Goal: Task Accomplishment & Management: Complete application form

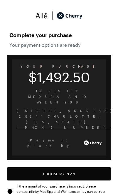
click at [72, 167] on button "Choose My Plan" at bounding box center [59, 173] width 104 height 13
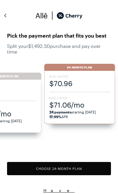
click at [83, 95] on div "Due [DATE] $70.96 Due Later $71.06/mo 24 payments starting [DATE] 17.99% APR" at bounding box center [79, 97] width 71 height 53
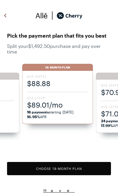
click at [75, 107] on span "$89.01/mo" at bounding box center [57, 105] width 61 height 10
click at [80, 168] on button "Choose 18 -Month Plan" at bounding box center [59, 168] width 104 height 13
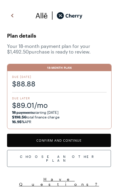
click at [79, 141] on button "Confirm and Continue" at bounding box center [59, 140] width 104 height 13
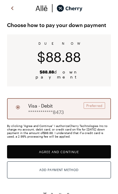
scroll to position [11, 0]
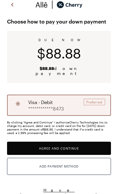
click at [78, 142] on button "Agree and Continue" at bounding box center [59, 148] width 104 height 13
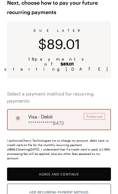
scroll to position [36, 0]
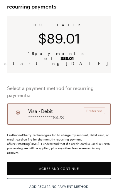
click at [83, 162] on button "Agree and Continue" at bounding box center [59, 168] width 104 height 13
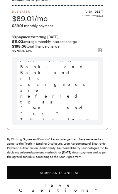
scroll to position [87, 0]
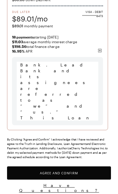
click at [69, 172] on button "Agree and Confirm" at bounding box center [59, 173] width 104 height 13
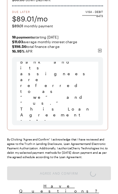
scroll to position [316, 0]
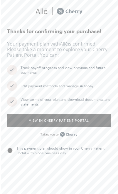
scroll to position [4, 0]
click at [97, 117] on button "View in Cherry patient portal" at bounding box center [59, 120] width 104 height 13
